Goal: Task Accomplishment & Management: Complete application form

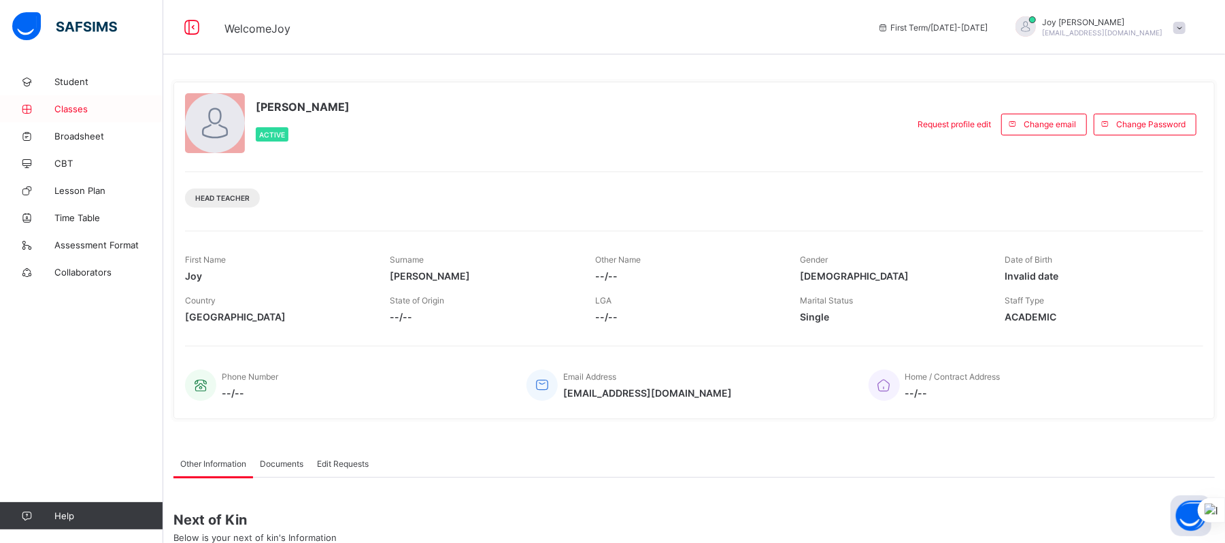
click at [68, 113] on span "Classes" at bounding box center [108, 108] width 109 height 11
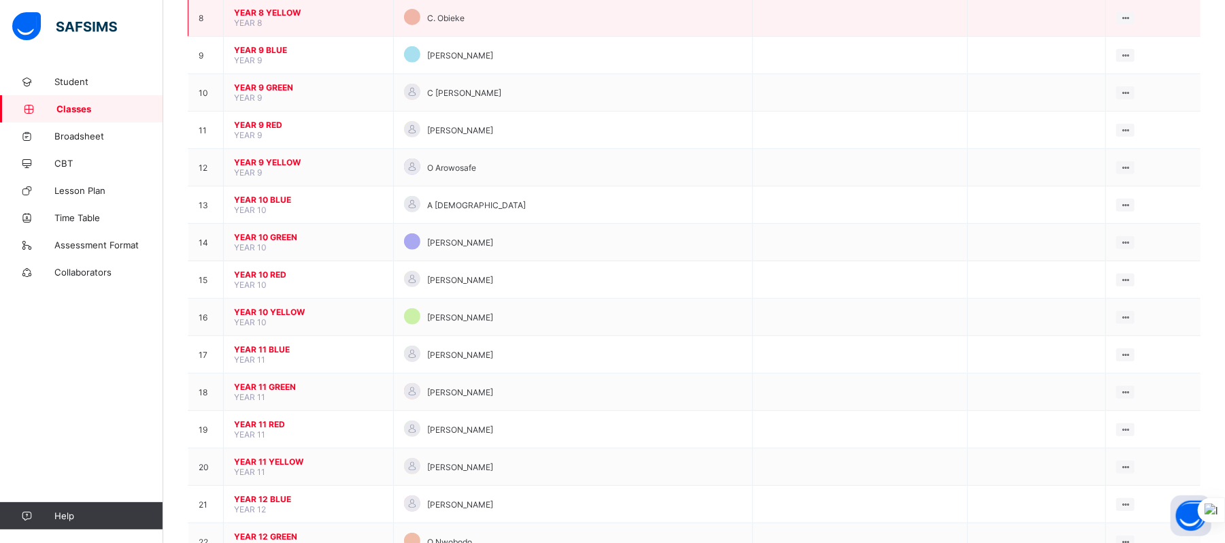
scroll to position [425, 0]
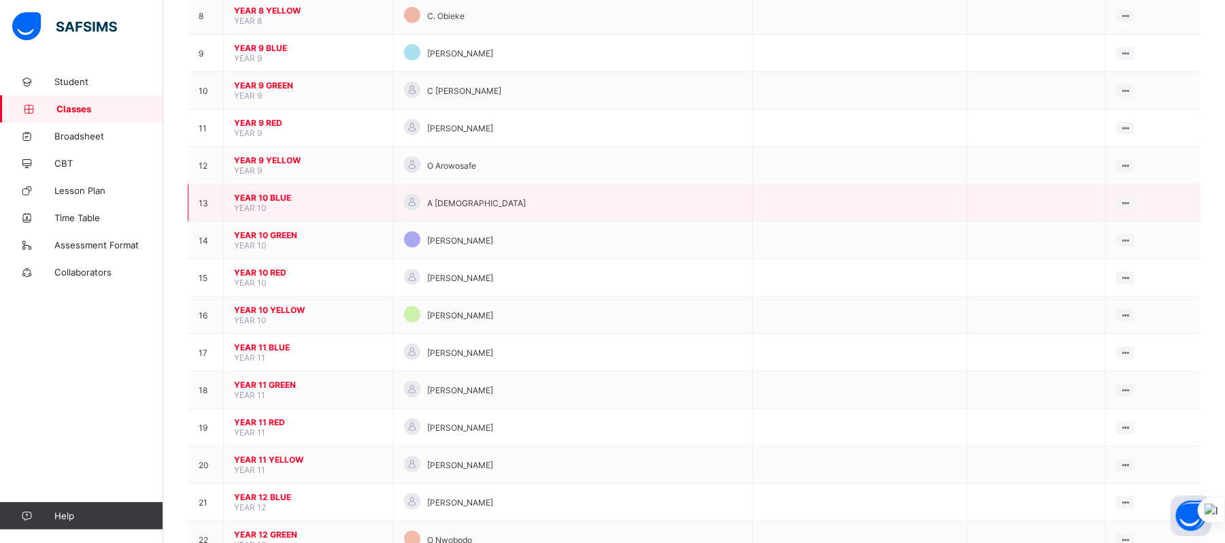
click at [254, 199] on span "YEAR 10 BLUE" at bounding box center [308, 198] width 149 height 10
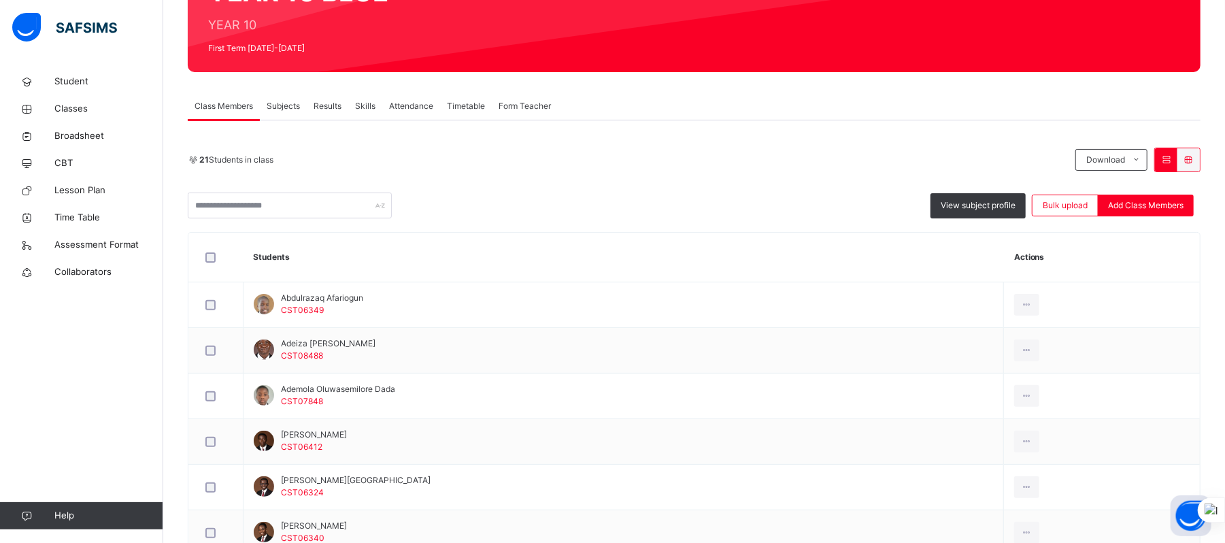
scroll to position [161, 0]
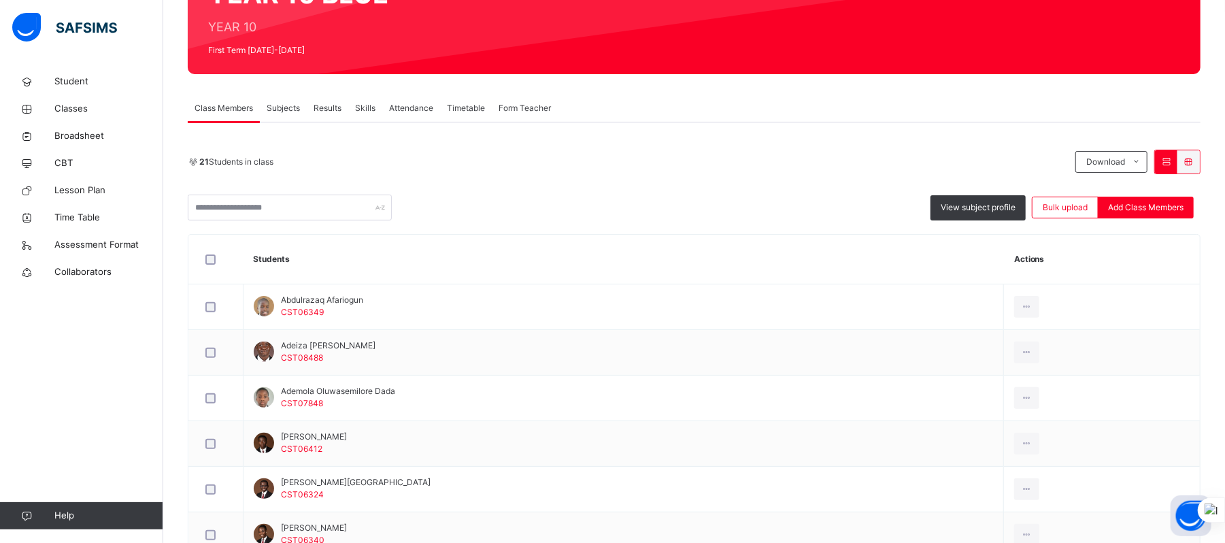
click at [281, 104] on span "Subjects" at bounding box center [283, 108] width 33 height 12
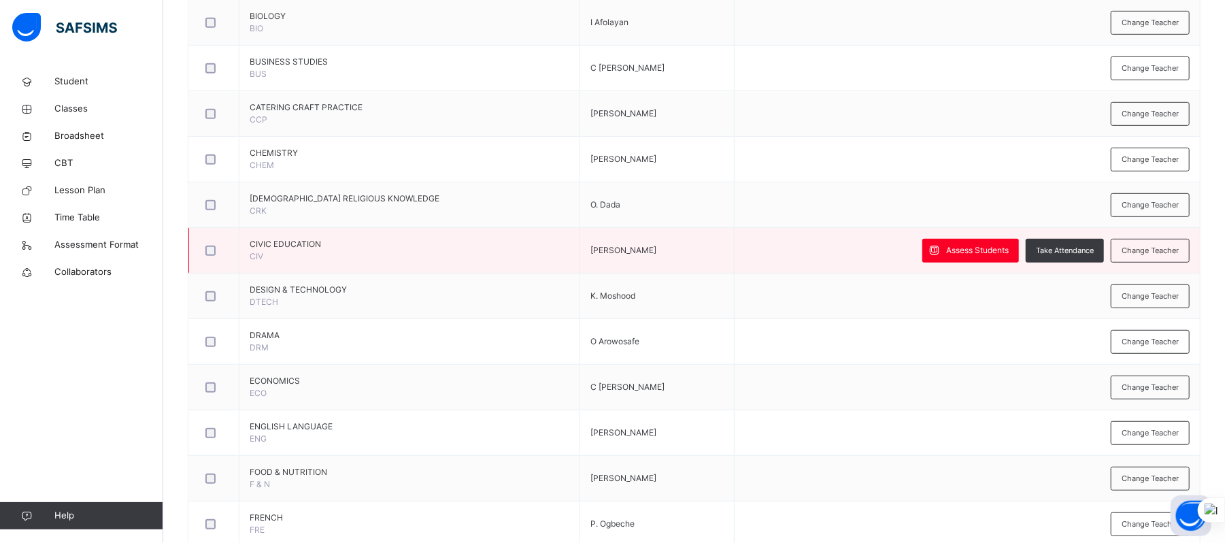
scroll to position [528, 0]
click at [980, 251] on span "Assess Students" at bounding box center [977, 249] width 63 height 12
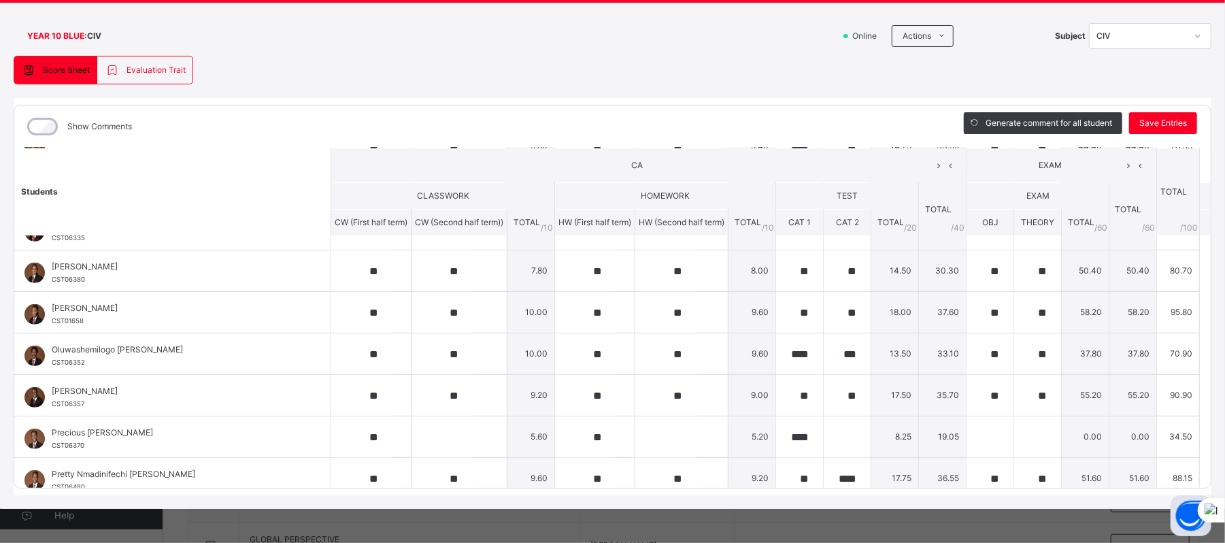
scroll to position [626, 0]
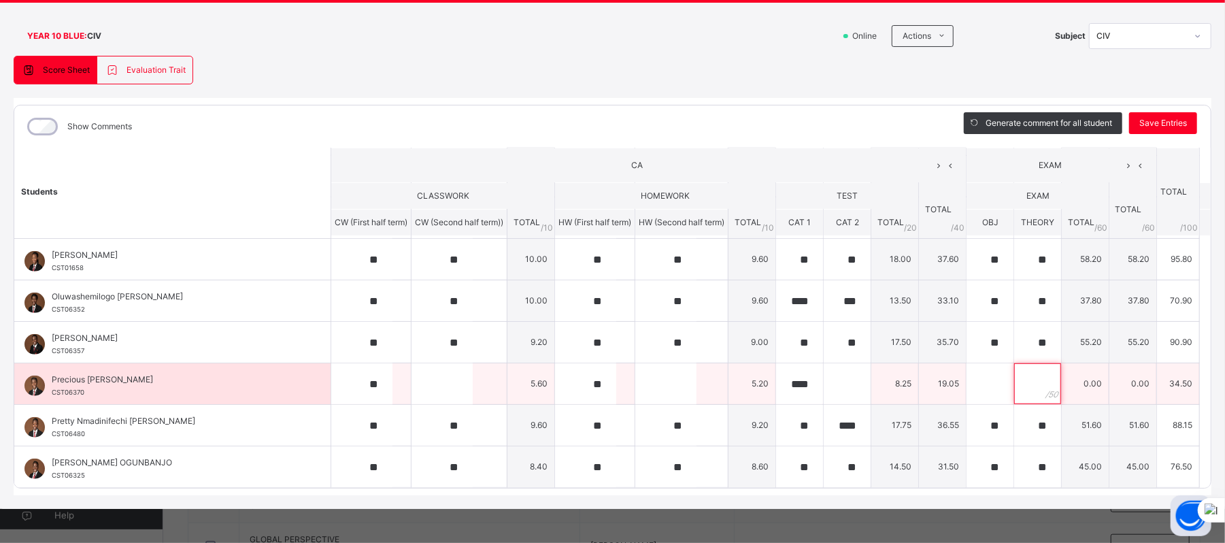
click at [1014, 397] on input "text" at bounding box center [1037, 383] width 47 height 41
click at [1070, 382] on td "0.00" at bounding box center [1086, 384] width 48 height 42
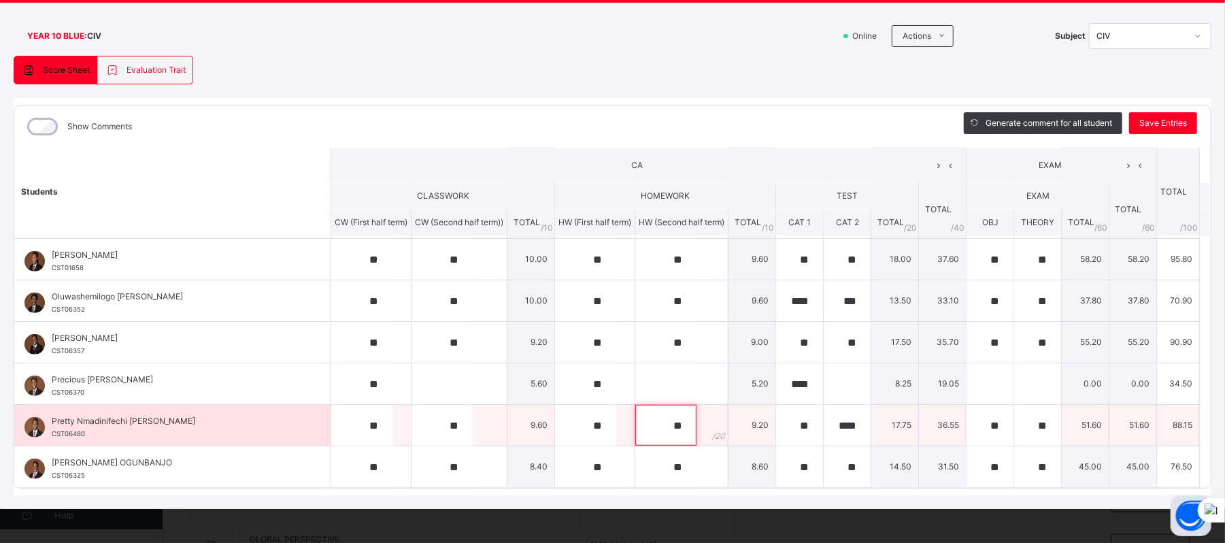
click at [635, 427] on input "**" at bounding box center [665, 425] width 61 height 41
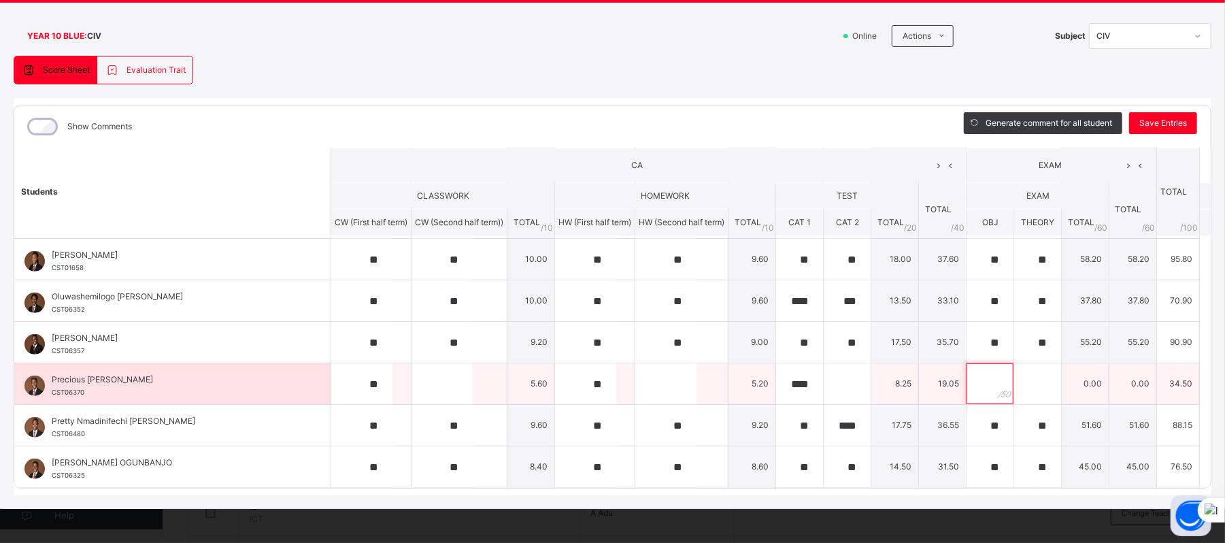
click at [974, 391] on input "text" at bounding box center [990, 383] width 47 height 41
click at [974, 391] on input "**" at bounding box center [990, 383] width 47 height 41
type input "*"
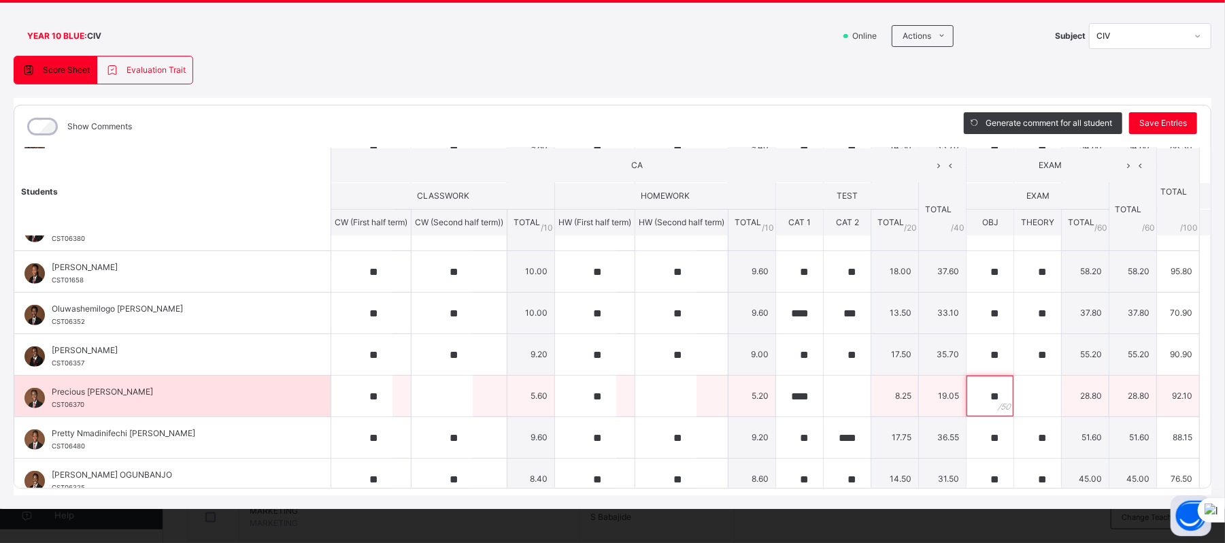
scroll to position [608, 0]
type input "**"
click at [1014, 396] on input "text" at bounding box center [1037, 395] width 47 height 41
click at [1014, 392] on input "**" at bounding box center [1037, 395] width 47 height 41
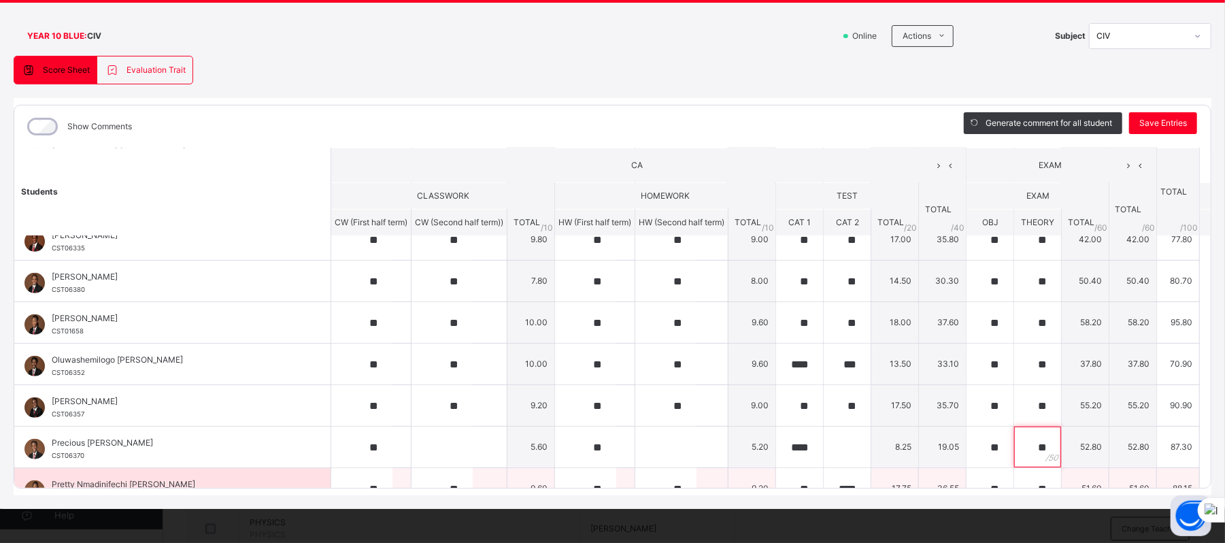
scroll to position [626, 0]
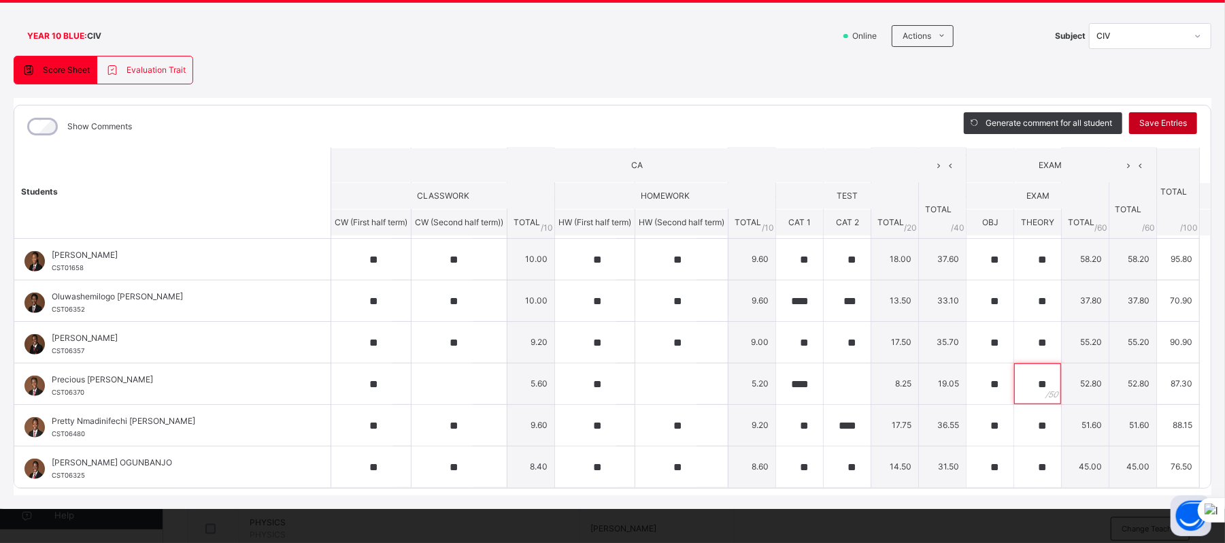
type input "**"
click at [1147, 118] on span "Save Entries" at bounding box center [1164, 123] width 48 height 12
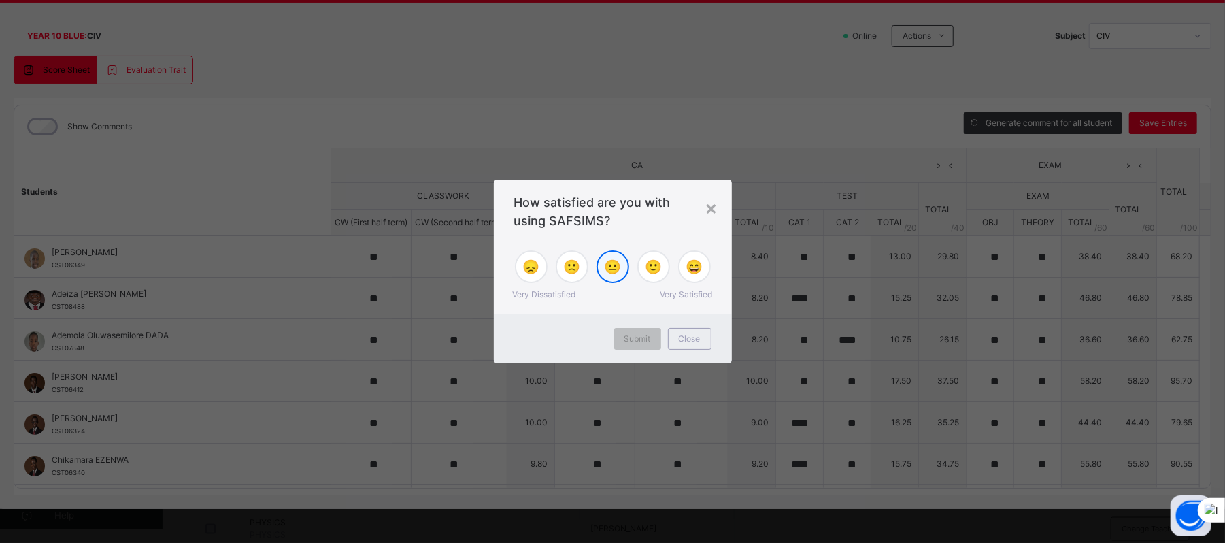
click at [611, 271] on span "😐" at bounding box center [612, 267] width 17 height 20
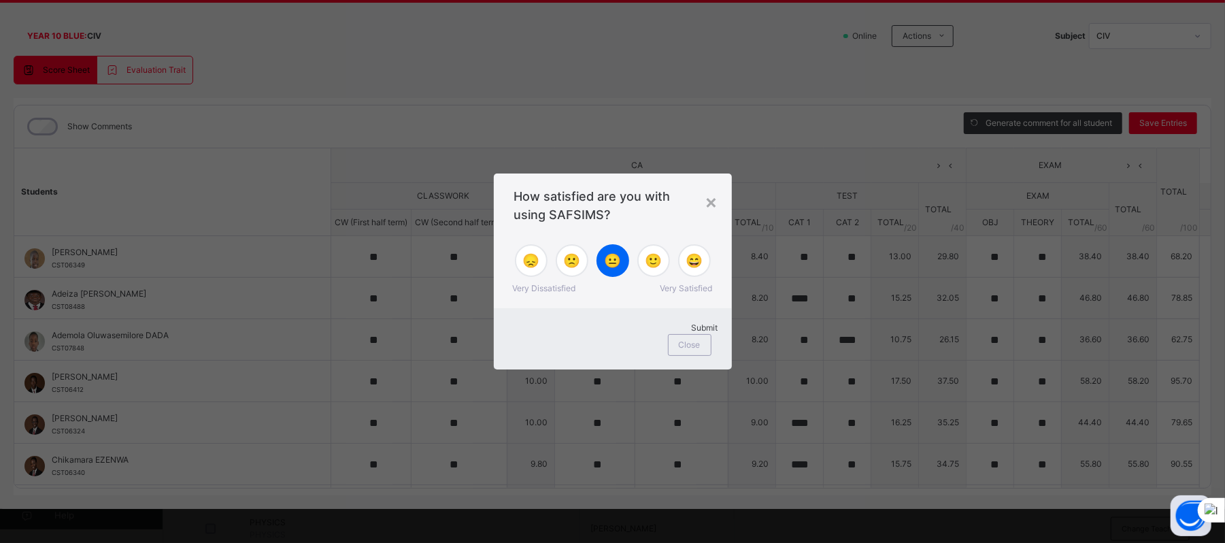
click at [692, 333] on span "Submit" at bounding box center [705, 328] width 27 height 10
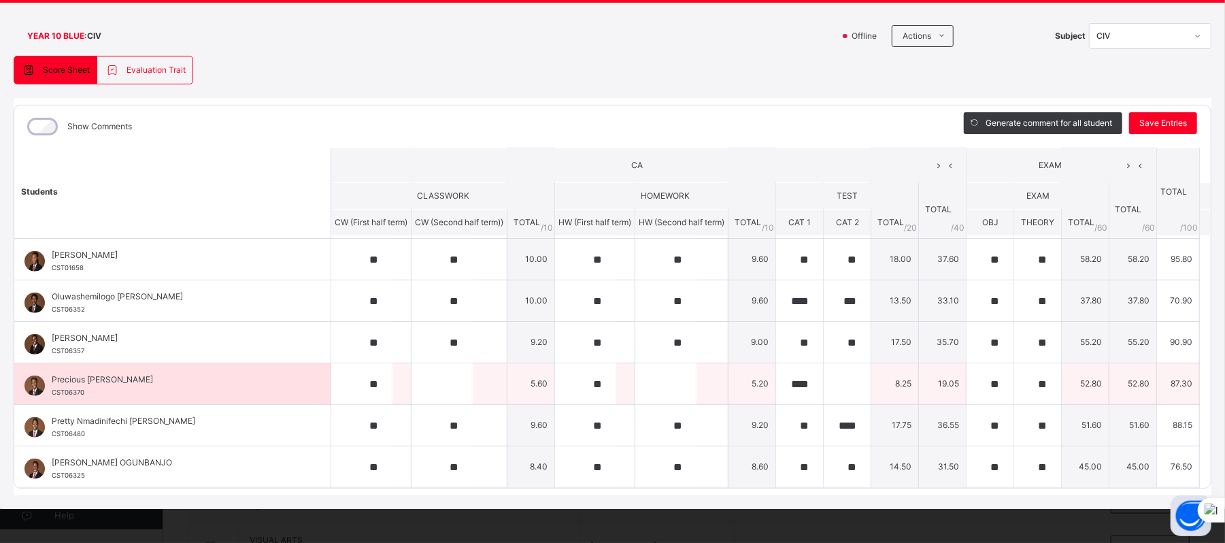
scroll to position [1416, 0]
click at [1029, 381] on div "**" at bounding box center [1037, 383] width 47 height 41
click at [980, 385] on div "**" at bounding box center [990, 383] width 47 height 41
click at [1023, 382] on div "**" at bounding box center [1037, 383] width 47 height 41
click at [1030, 382] on div "**" at bounding box center [1037, 383] width 47 height 41
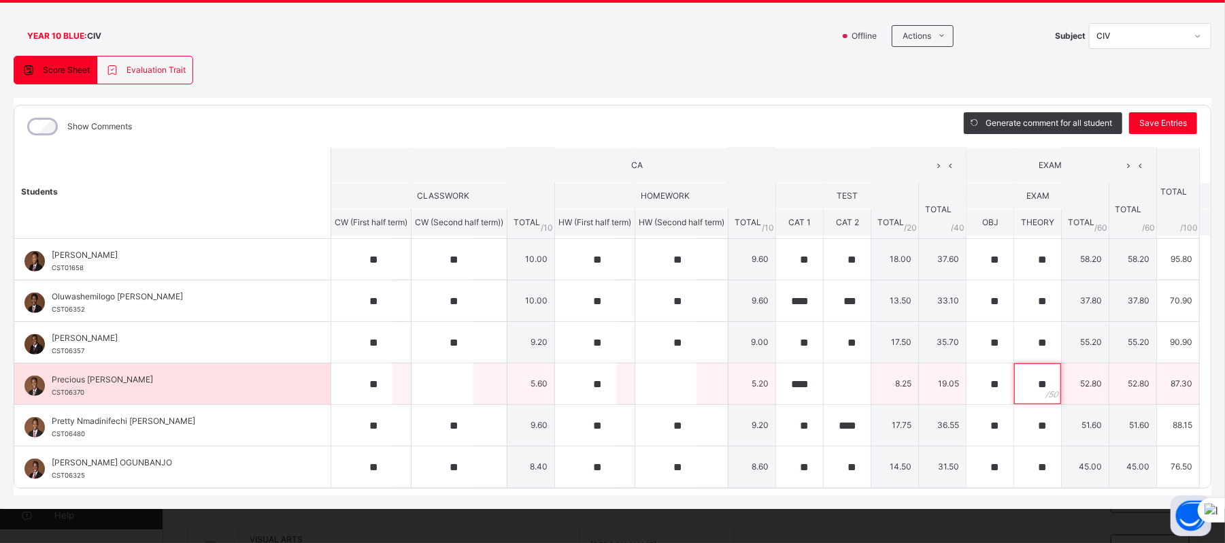
click at [1030, 382] on div "**" at bounding box center [1037, 383] width 47 height 41
type input "*"
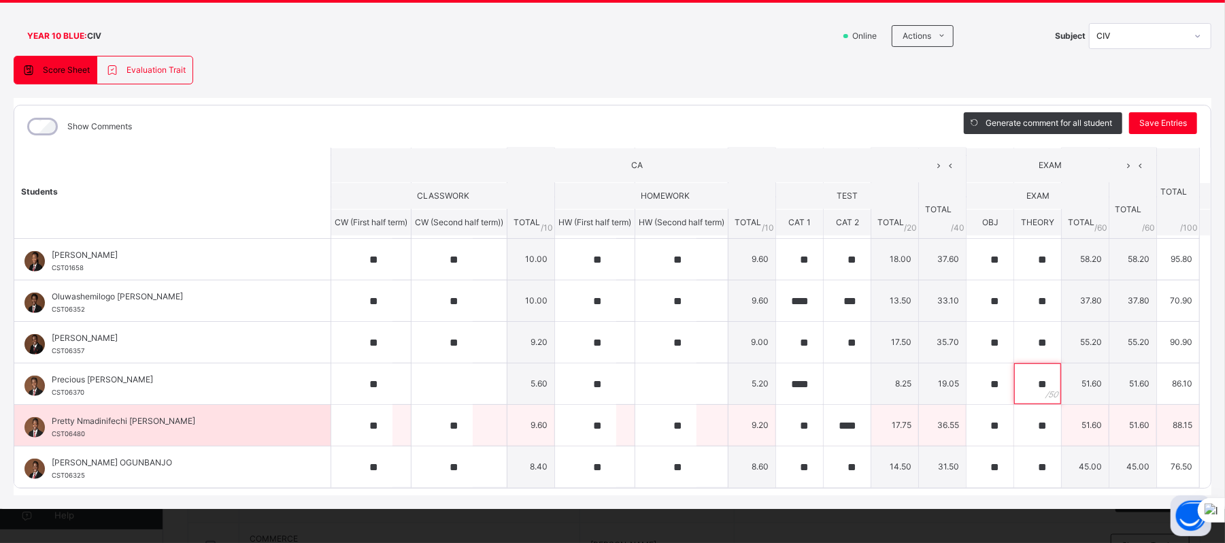
scroll to position [1508, 0]
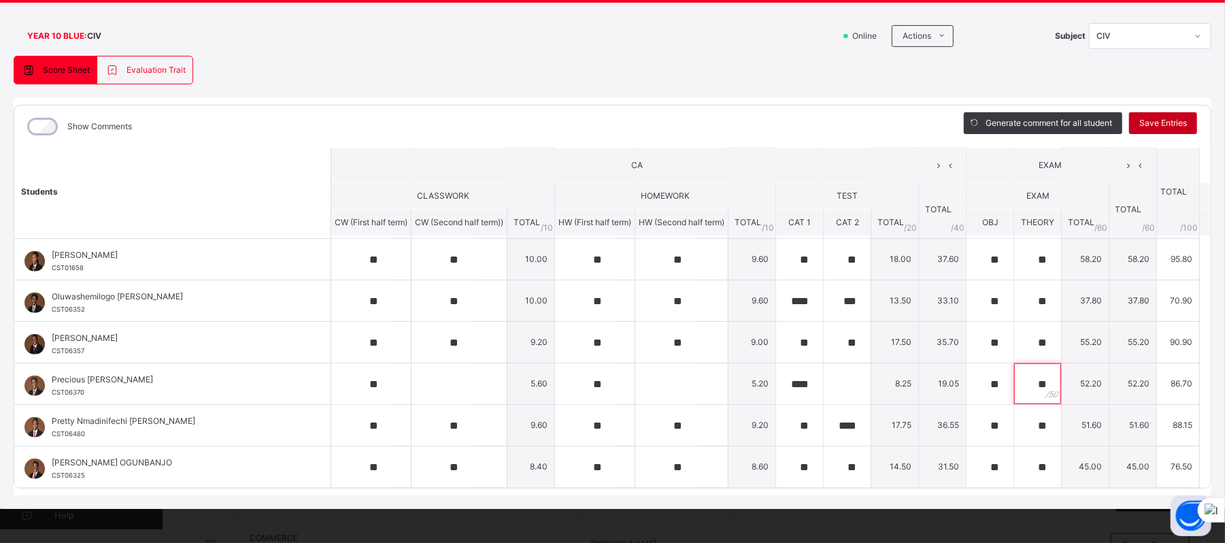
type input "**"
click at [1166, 120] on span "Save Entries" at bounding box center [1164, 123] width 48 height 12
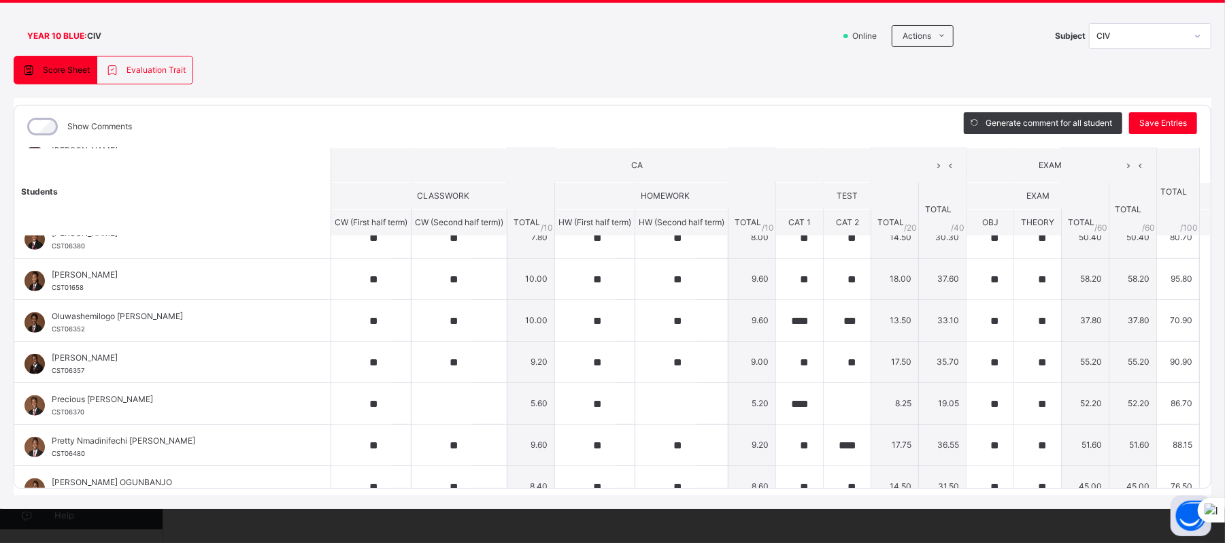
scroll to position [602, 0]
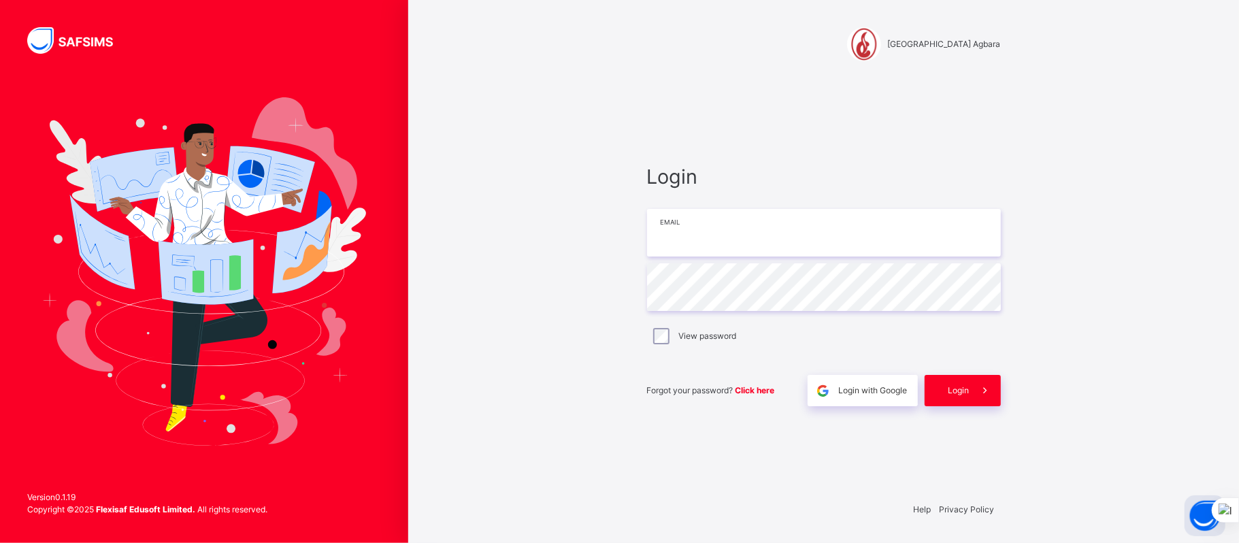
type input "**********"
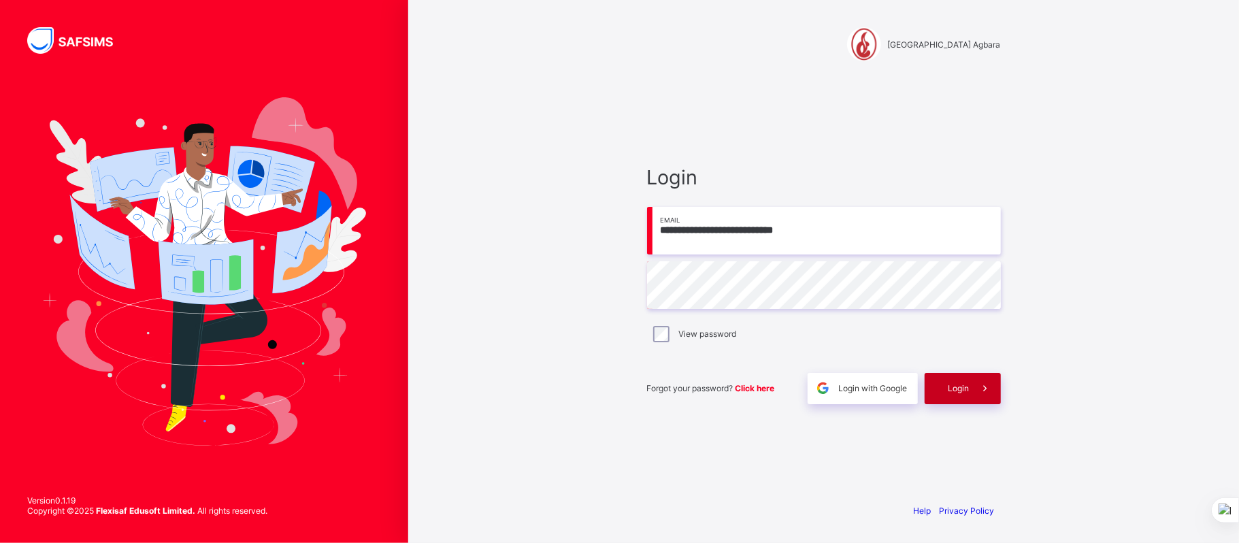
click at [961, 386] on span "Login" at bounding box center [958, 388] width 21 height 10
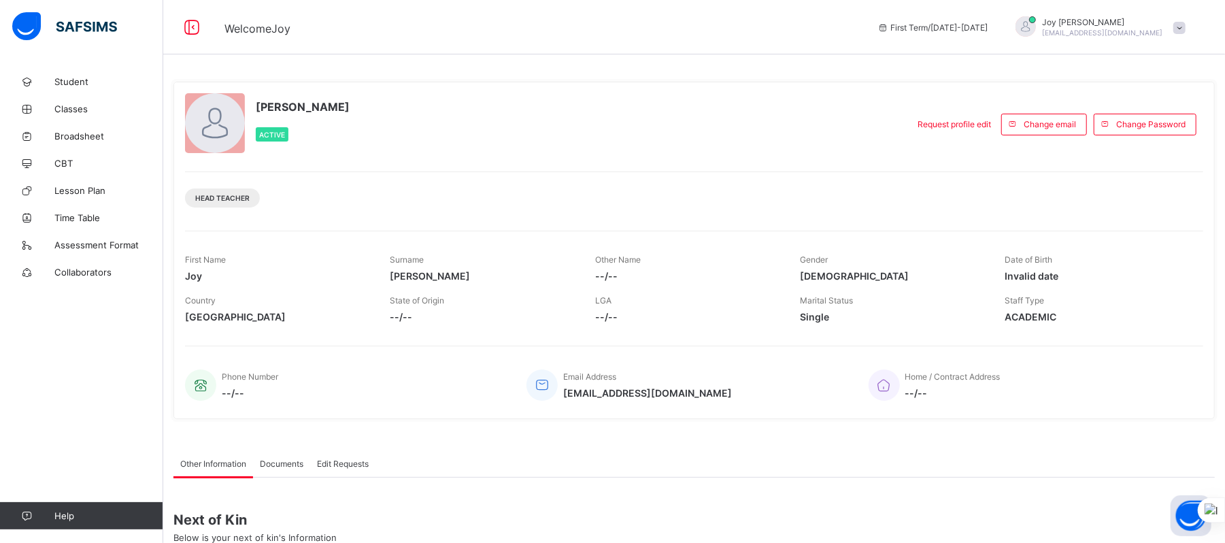
click at [961, 386] on span at bounding box center [953, 384] width 95 height 5
click at [86, 132] on span "Broadsheet" at bounding box center [108, 136] width 109 height 11
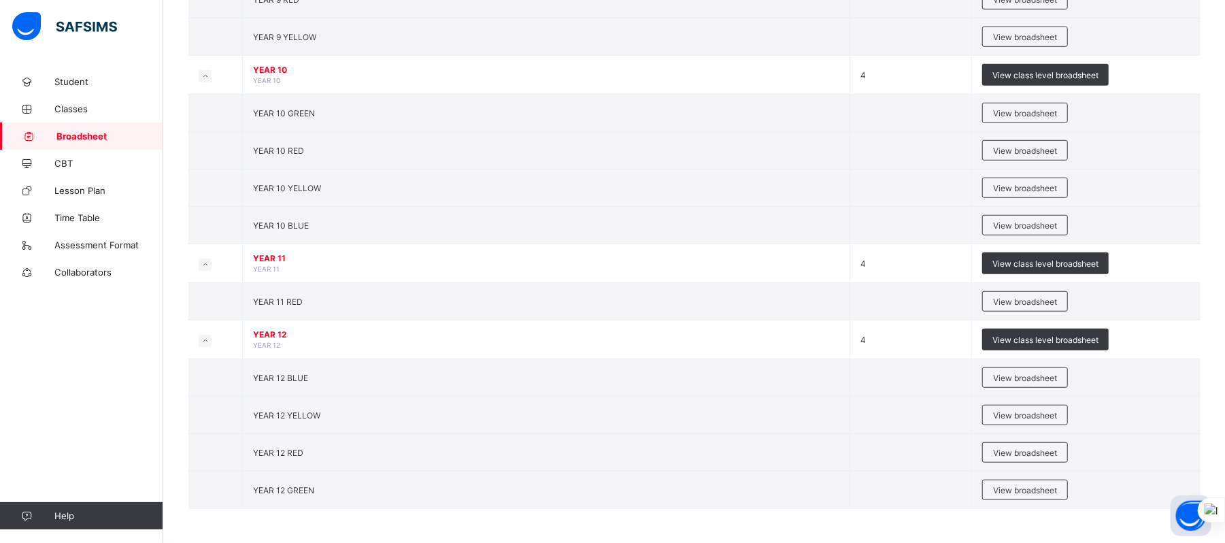
scroll to position [670, 0]
click at [1038, 227] on span "View broadsheet" at bounding box center [1025, 225] width 64 height 10
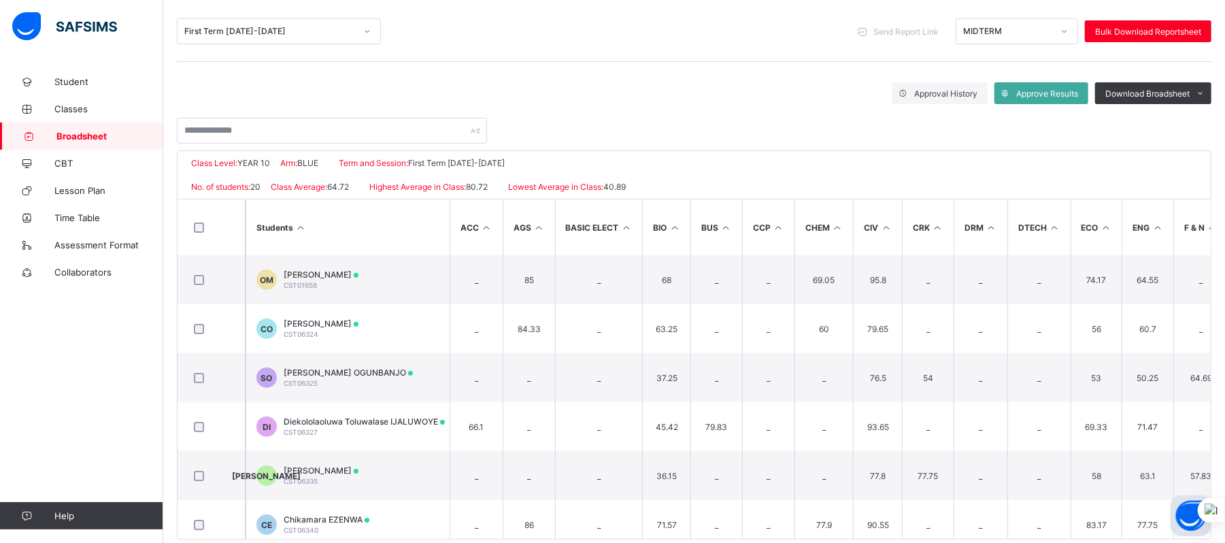
scroll to position [192, 0]
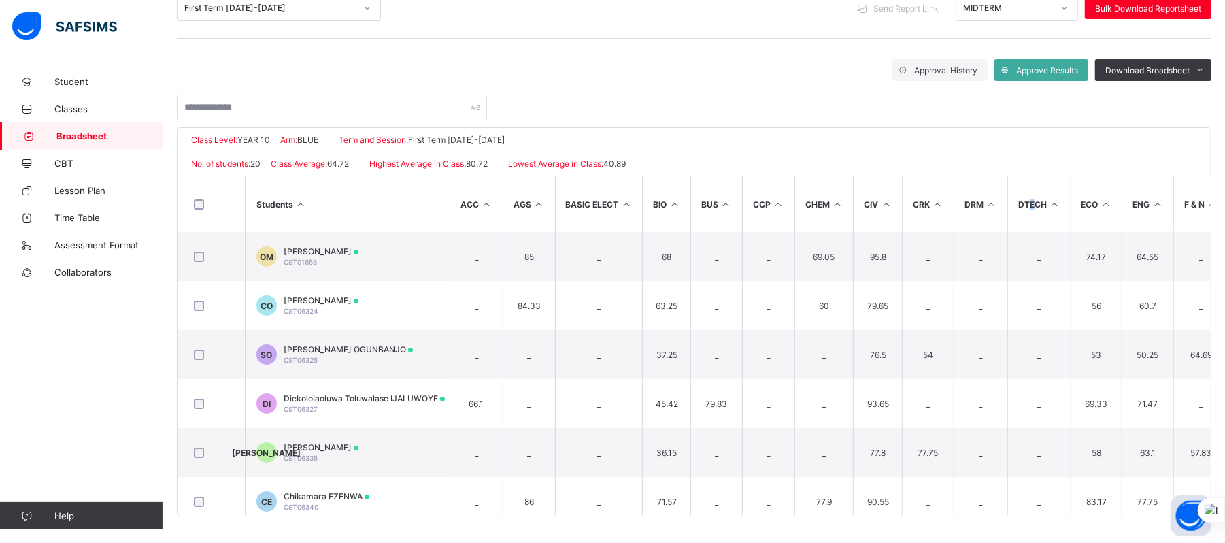
drag, startPoint x: 1037, startPoint y: 220, endPoint x: 1032, endPoint y: 181, distance: 39.7
click at [1032, 181] on th "DTECH" at bounding box center [1039, 204] width 63 height 56
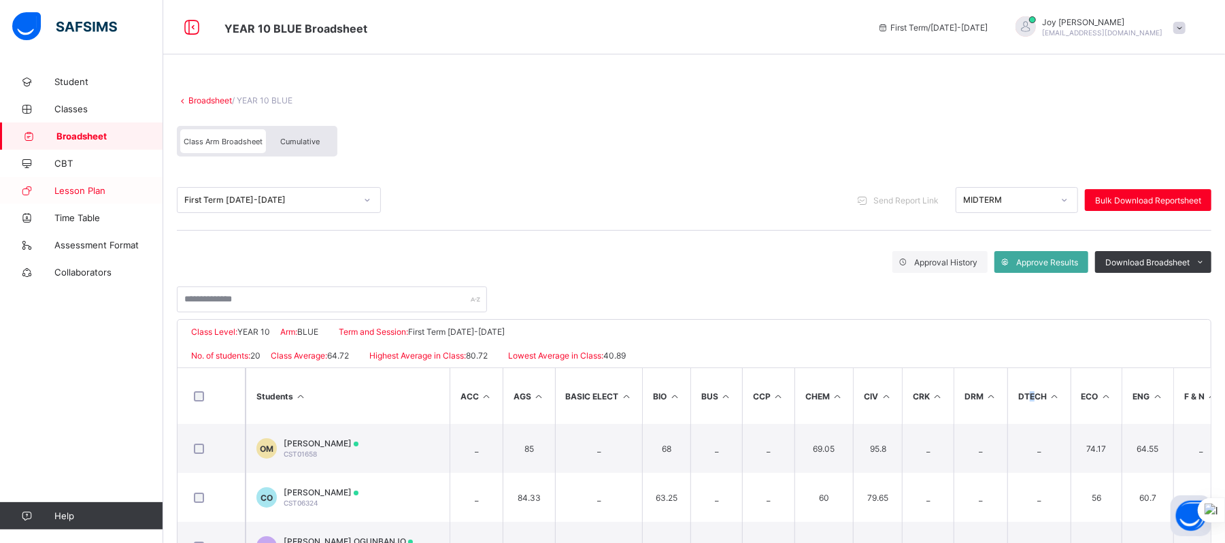
scroll to position [9, 0]
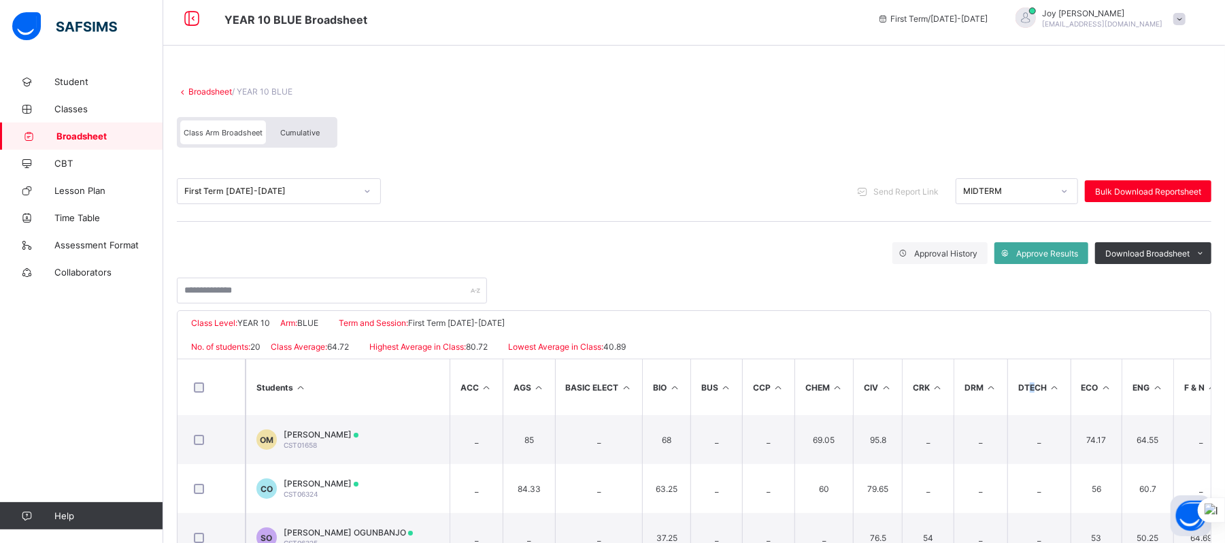
click at [68, 137] on span "Broadsheet" at bounding box center [109, 136] width 107 height 11
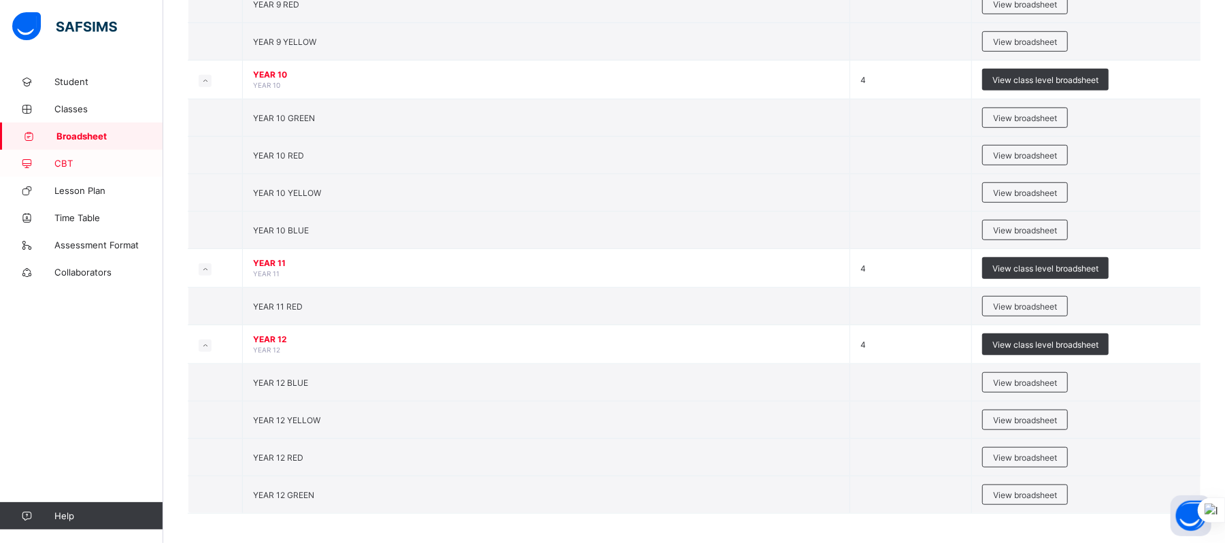
scroll to position [676, 0]
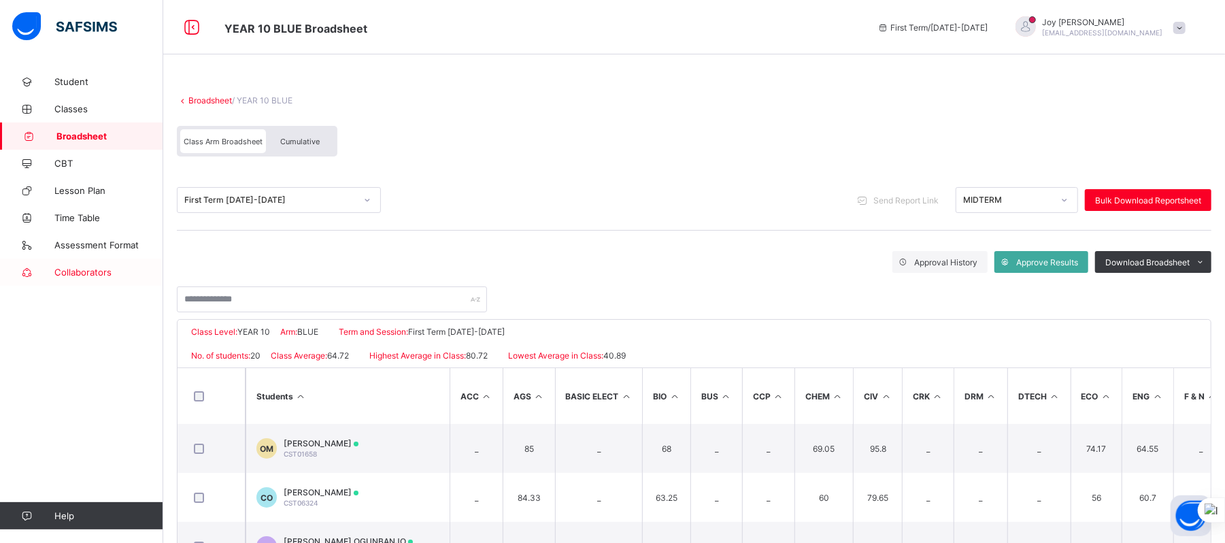
click at [88, 275] on span "Collaborators" at bounding box center [108, 272] width 109 height 11
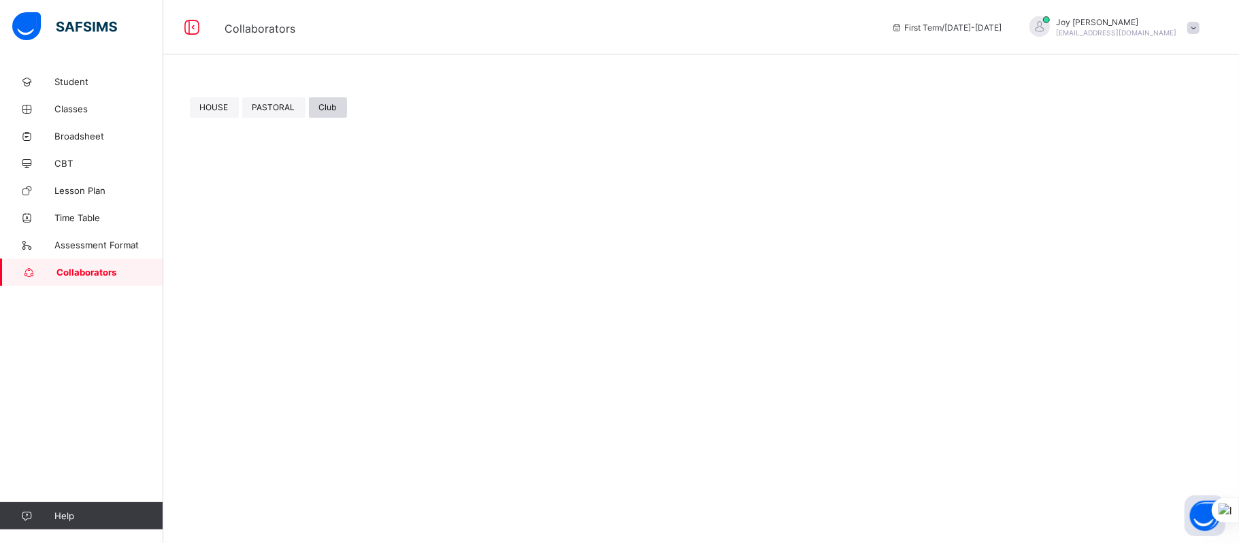
click at [325, 110] on span "Club" at bounding box center [328, 107] width 18 height 10
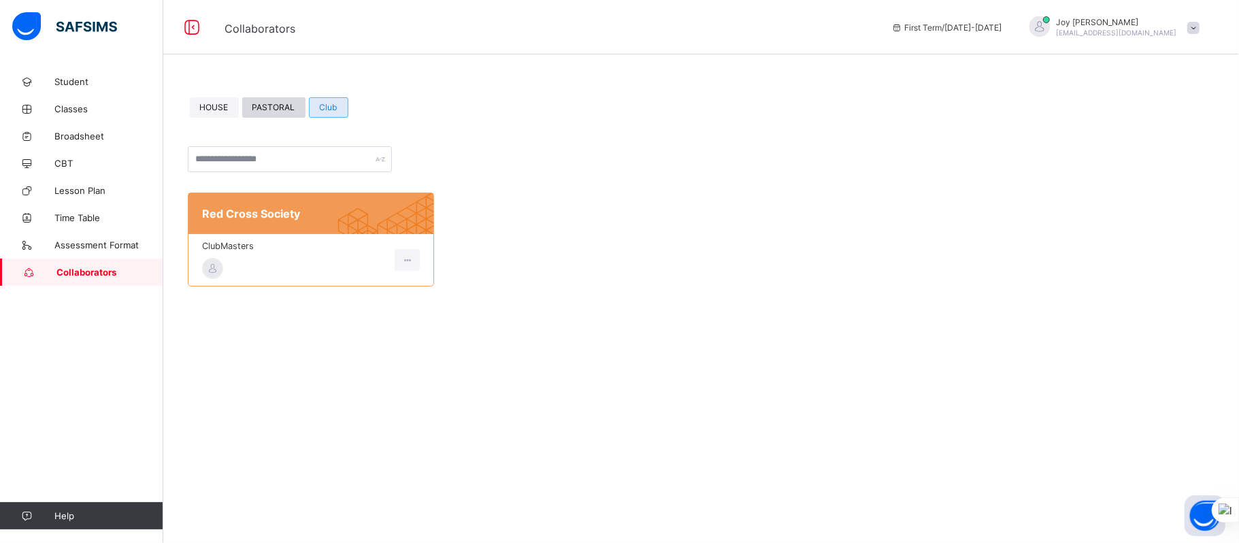
click at [276, 106] on span "PASTORAL" at bounding box center [273, 107] width 43 height 10
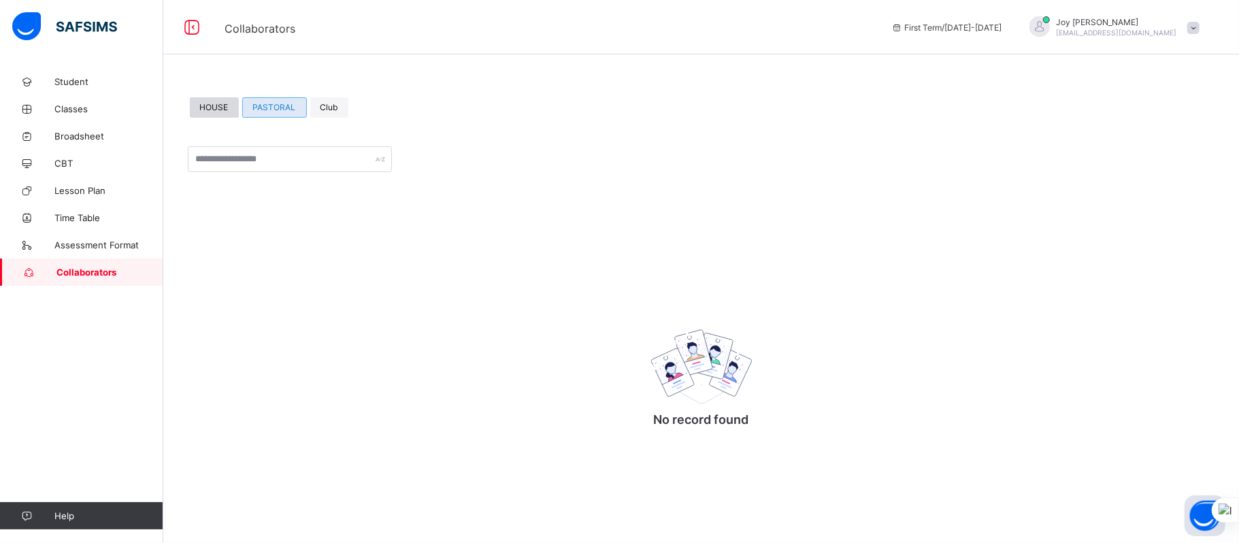
click at [222, 107] on span "HOUSE" at bounding box center [214, 107] width 29 height 10
click at [325, 110] on span "Club" at bounding box center [329, 107] width 18 height 10
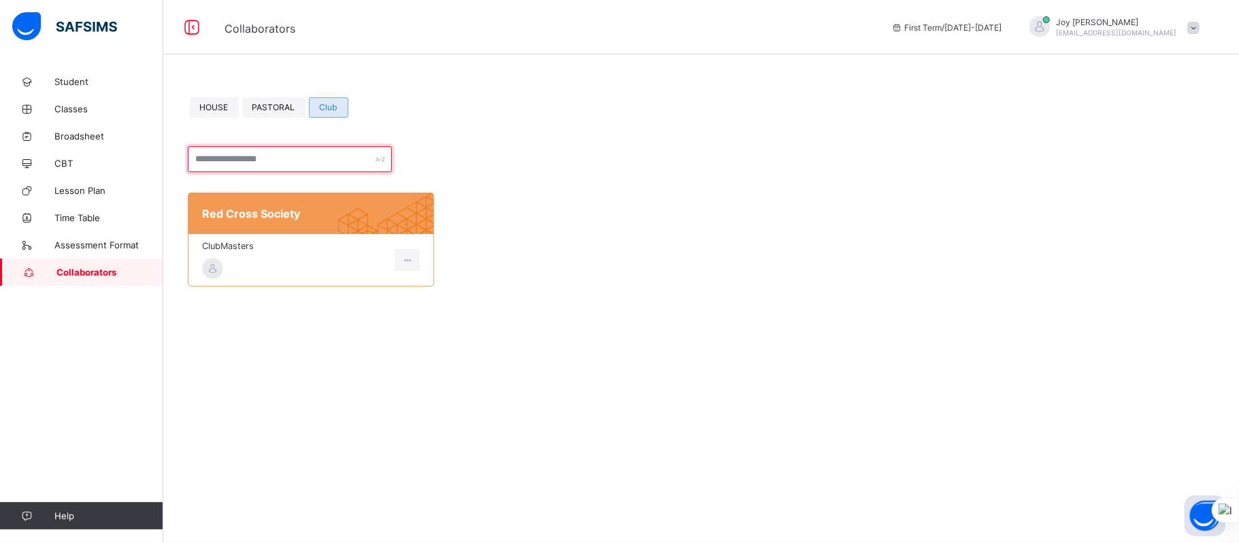
click at [354, 165] on input "text" at bounding box center [290, 159] width 204 height 26
click at [88, 135] on span "Broadsheet" at bounding box center [108, 136] width 109 height 11
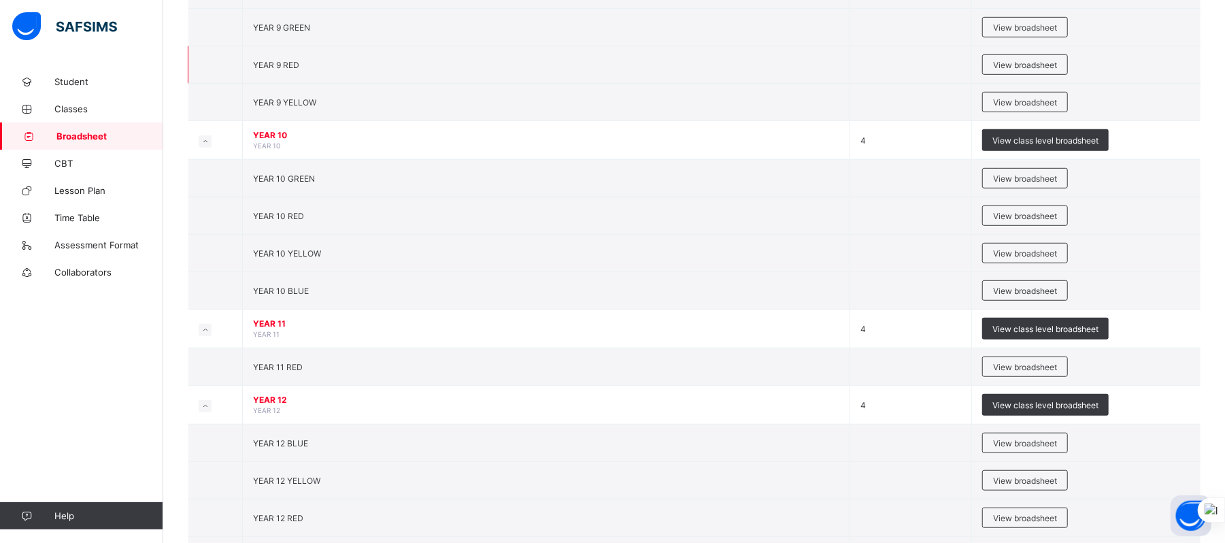
scroll to position [610, 0]
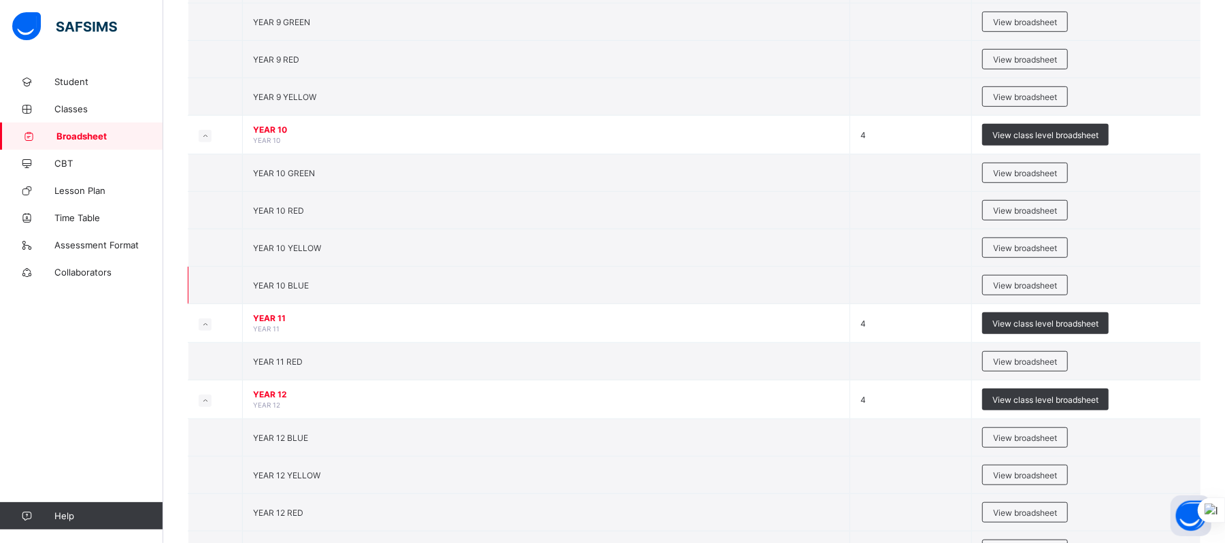
click at [362, 288] on td "YEAR 10 BLUE" at bounding box center [547, 285] width 608 height 37
click at [1026, 287] on span "View broadsheet" at bounding box center [1025, 285] width 64 height 10
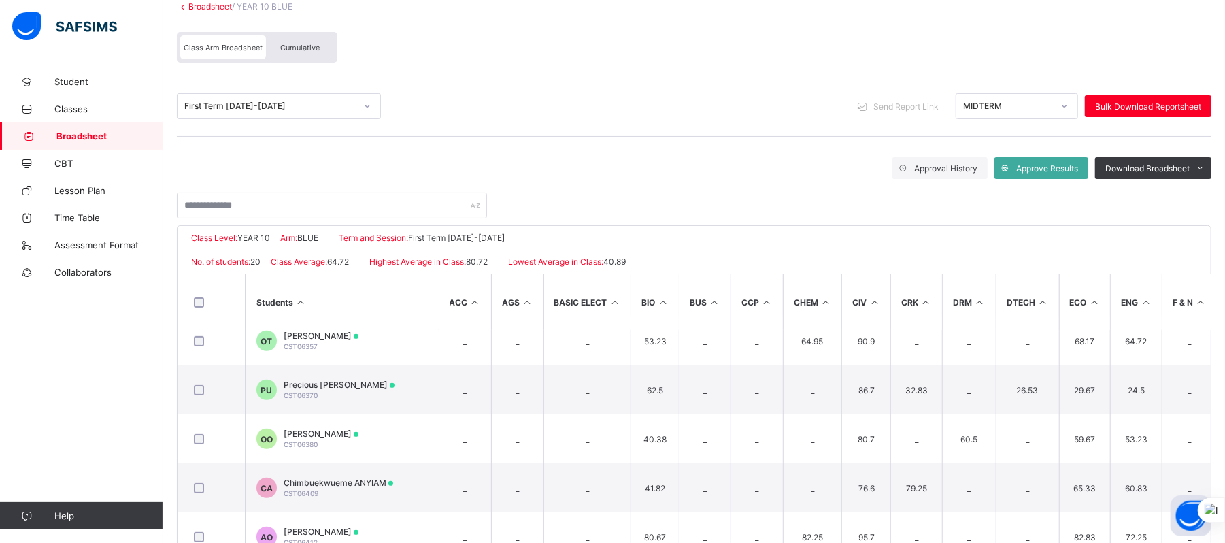
scroll to position [453, 12]
click at [953, 166] on span "Approval History" at bounding box center [945, 168] width 63 height 10
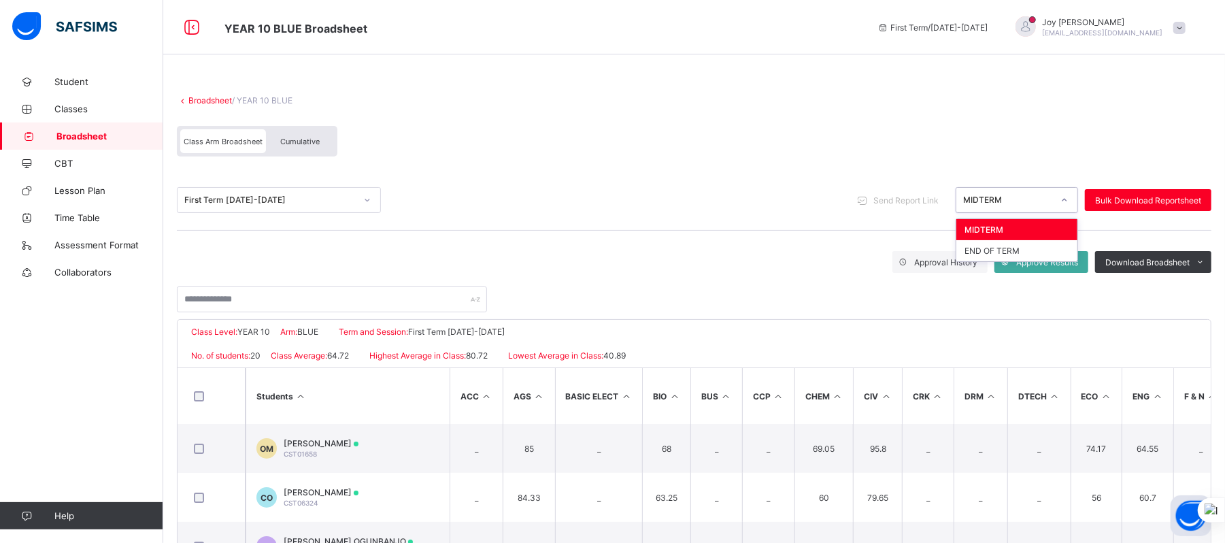
click at [1068, 200] on icon at bounding box center [1065, 200] width 5 height 3
click at [758, 126] on div "Class Arm Broadsheet Cumulative" at bounding box center [694, 144] width 1035 height 51
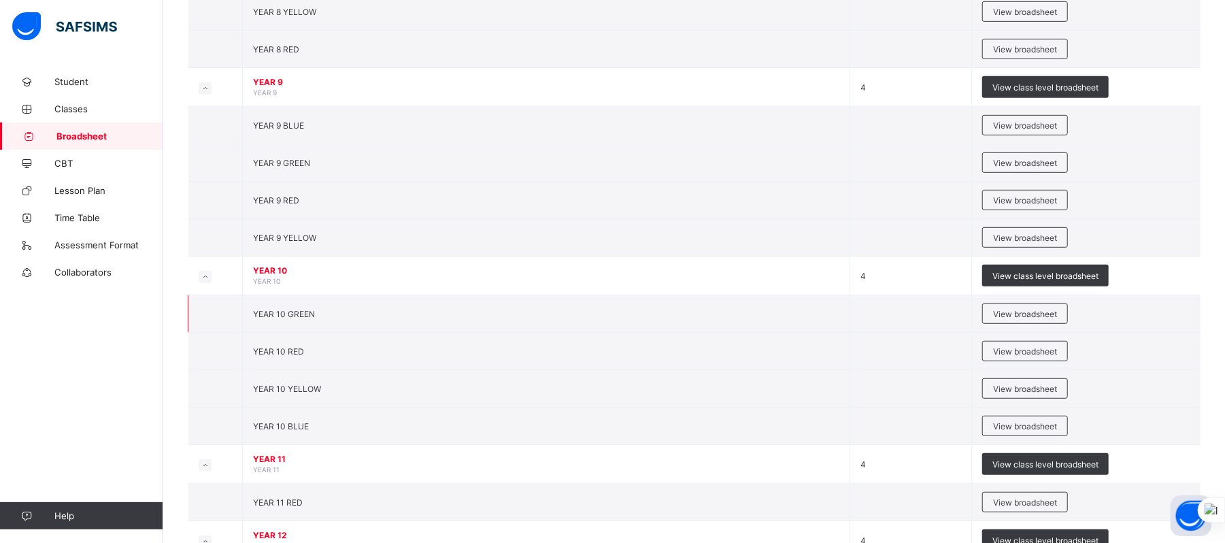
scroll to position [469, 0]
click at [1033, 428] on span "View broadsheet" at bounding box center [1025, 425] width 64 height 10
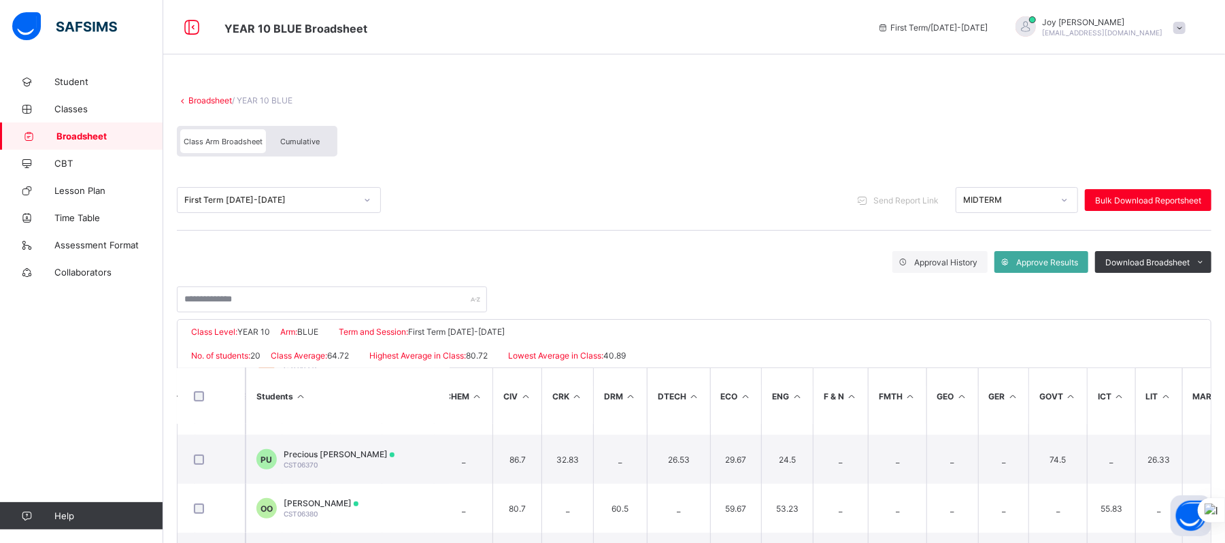
scroll to position [479, 359]
click at [993, 414] on th "GER" at bounding box center [1005, 396] width 51 height 56
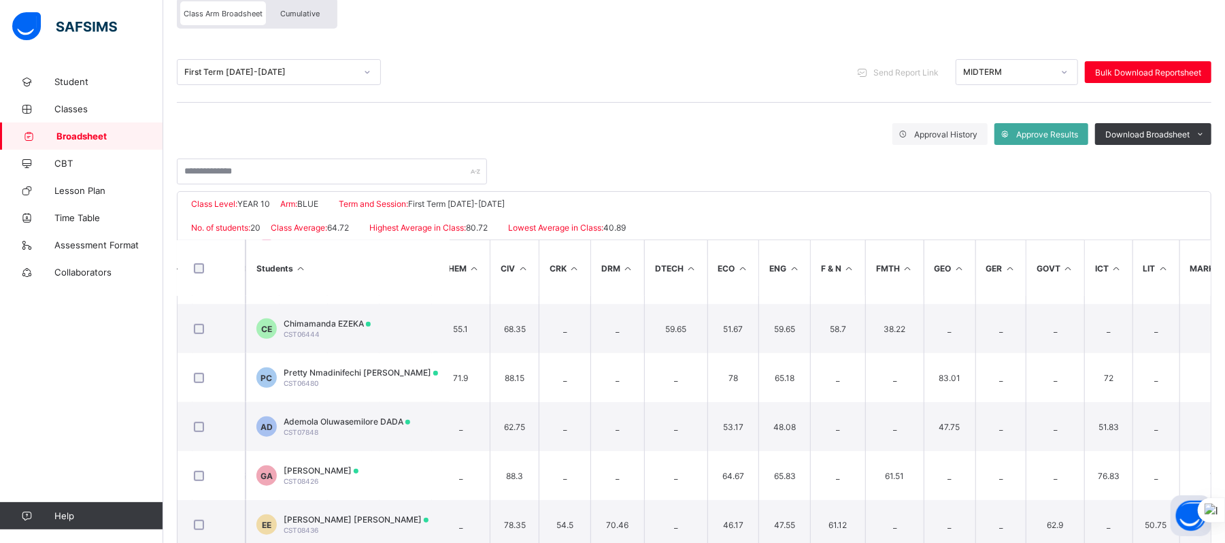
scroll to position [678, 363]
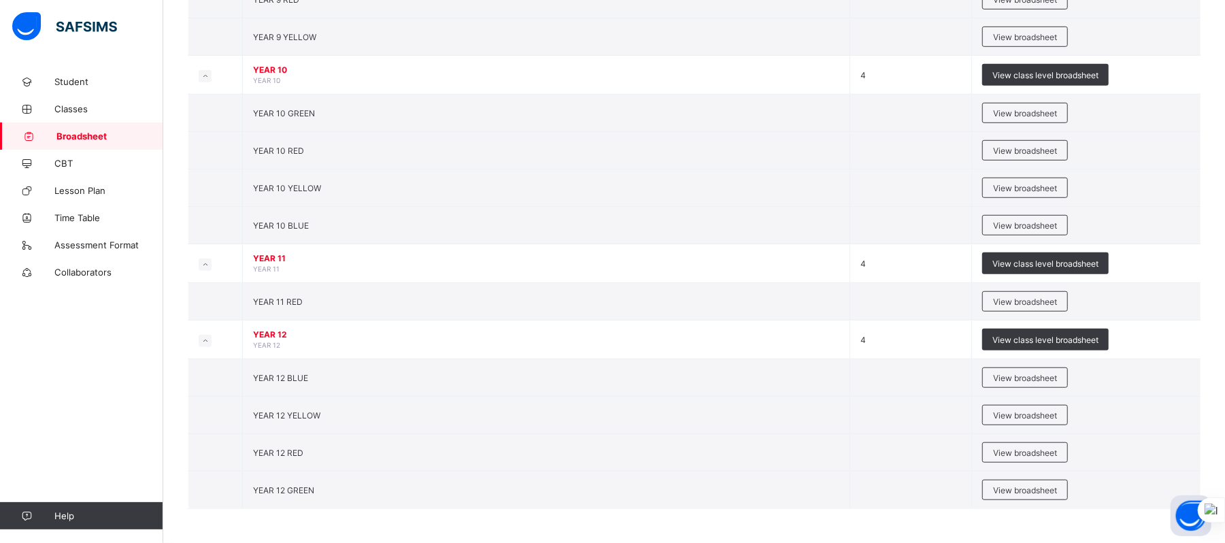
scroll to position [676, 0]
click at [490, 414] on td "YEAR 12 YELLOW" at bounding box center [547, 415] width 608 height 37
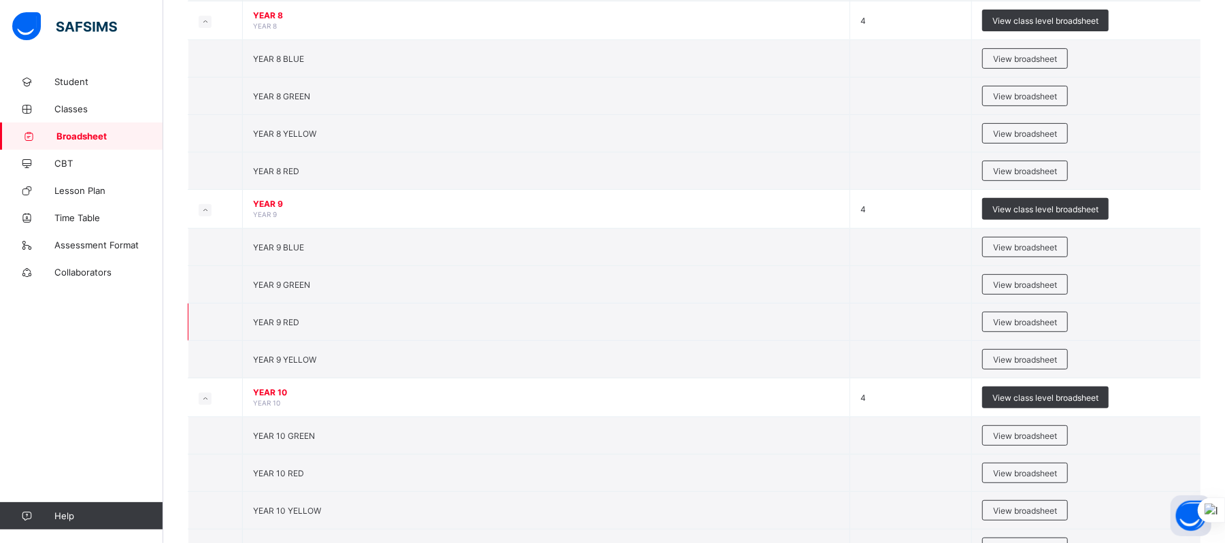
scroll to position [346, 0]
